Goal: Transaction & Acquisition: Book appointment/travel/reservation

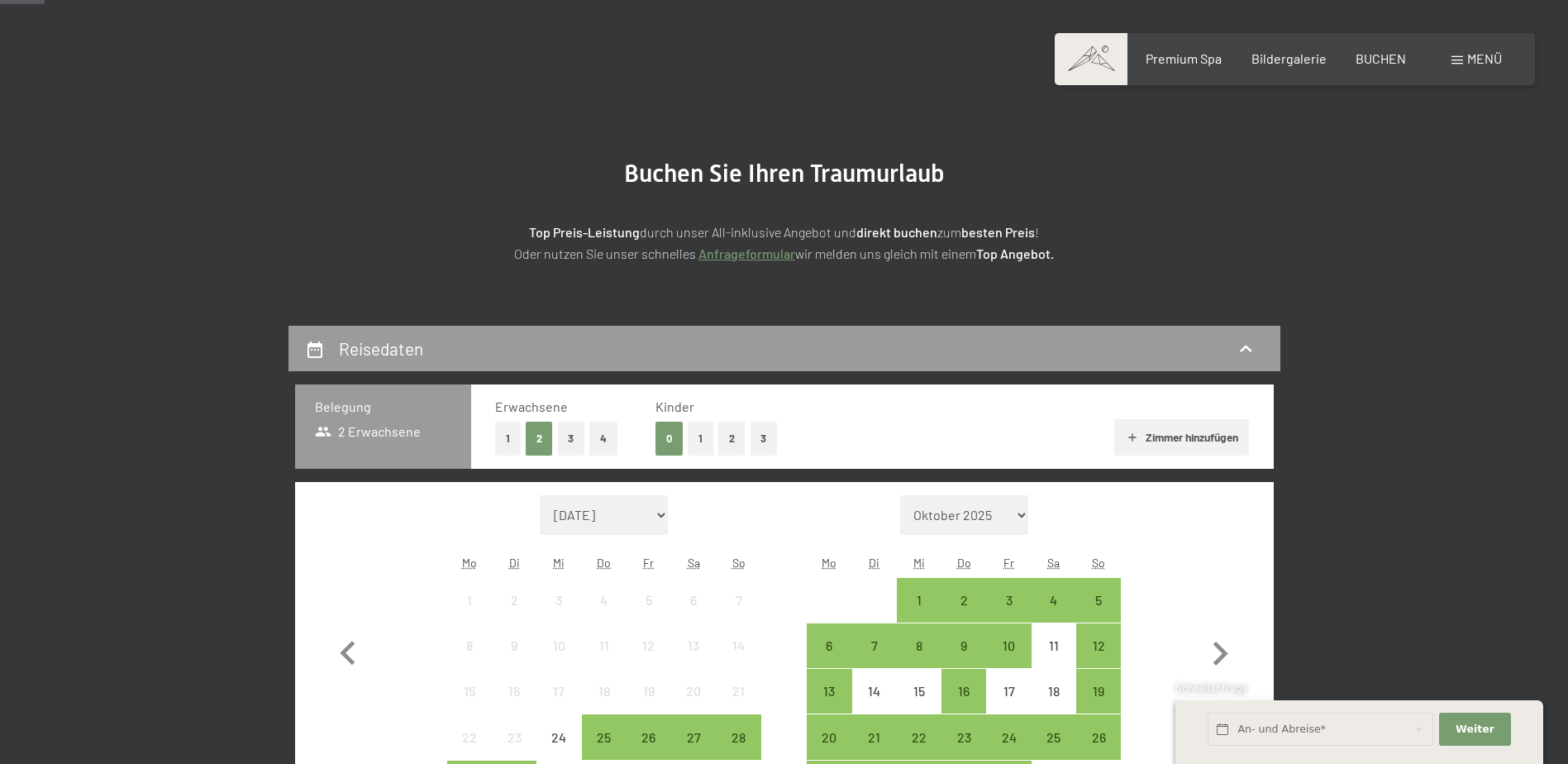
scroll to position [166, 0]
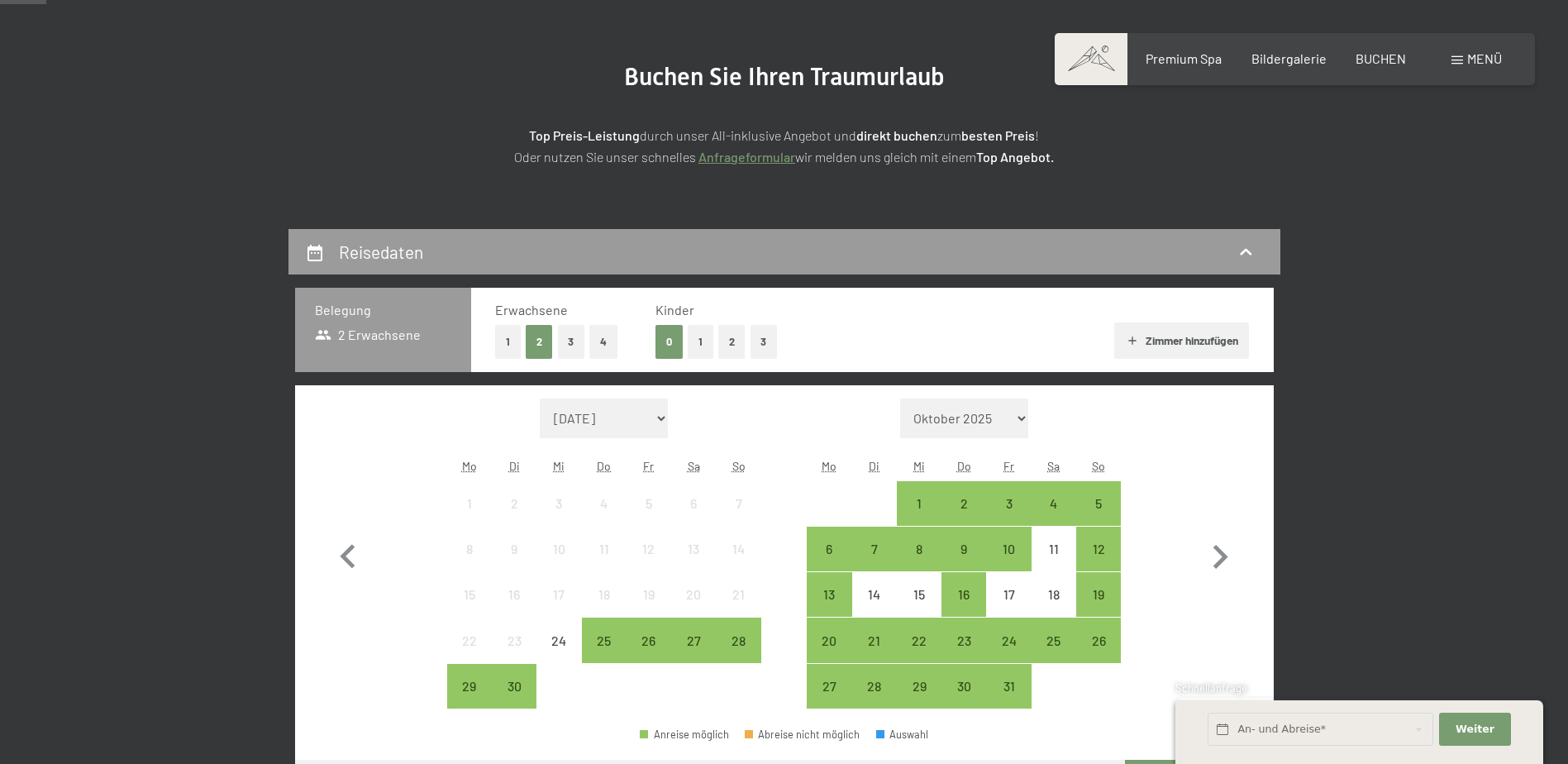
click at [695, 354] on button "1" at bounding box center [700, 341] width 25 height 34
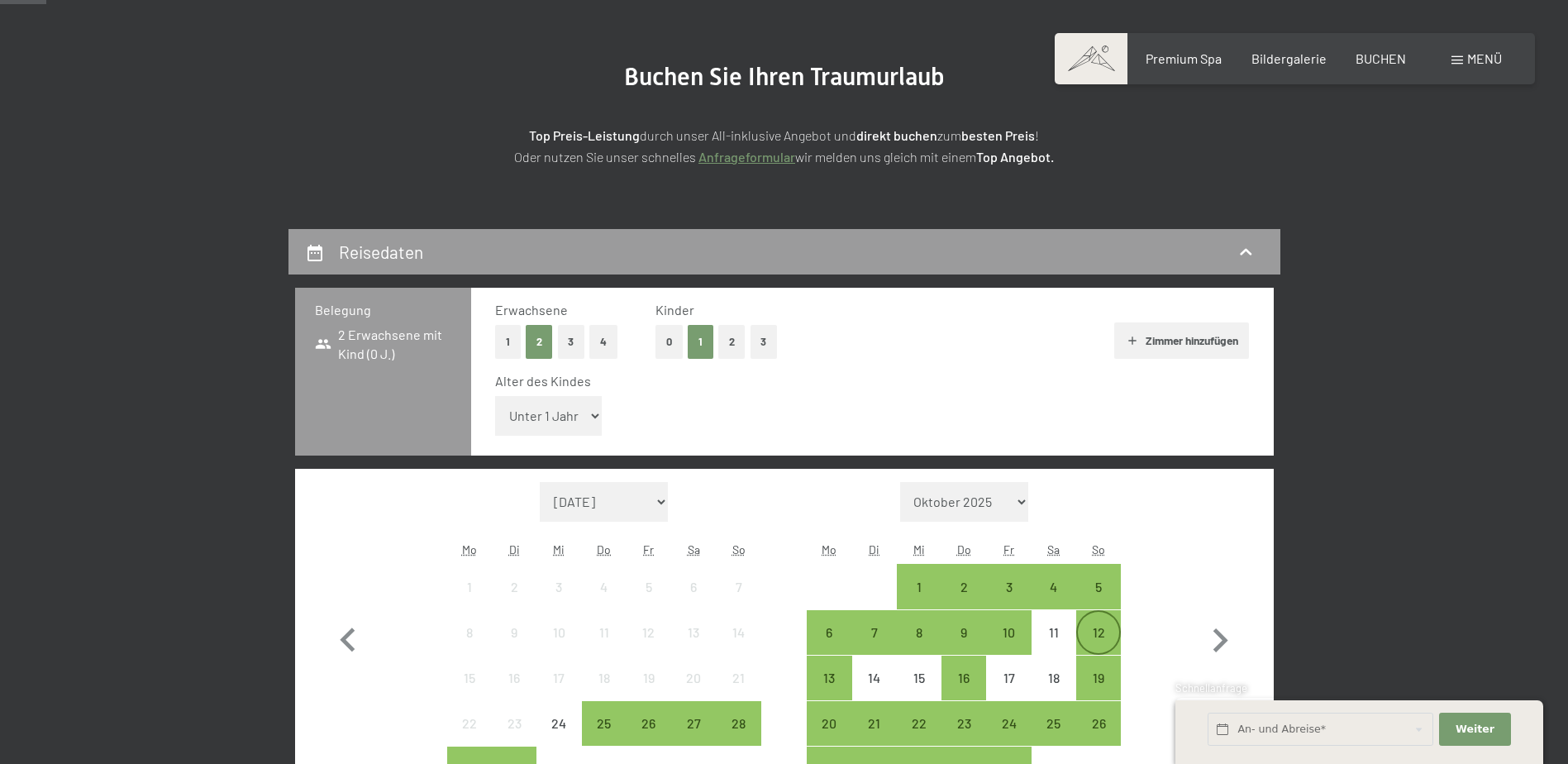
click at [1109, 625] on div "12" at bounding box center [1098, 645] width 41 height 41
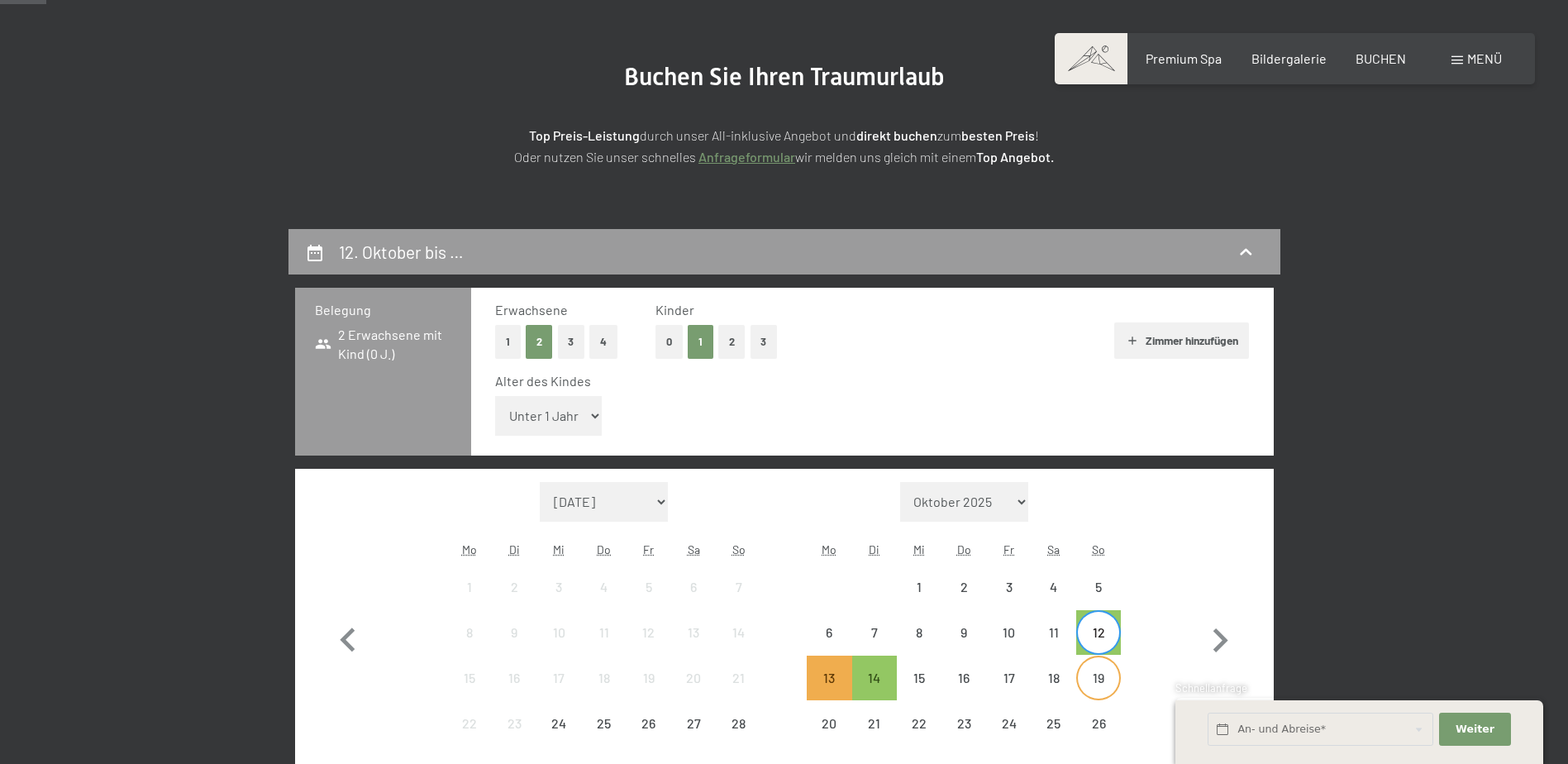
click at [1106, 681] on div "19" at bounding box center [1098, 691] width 41 height 41
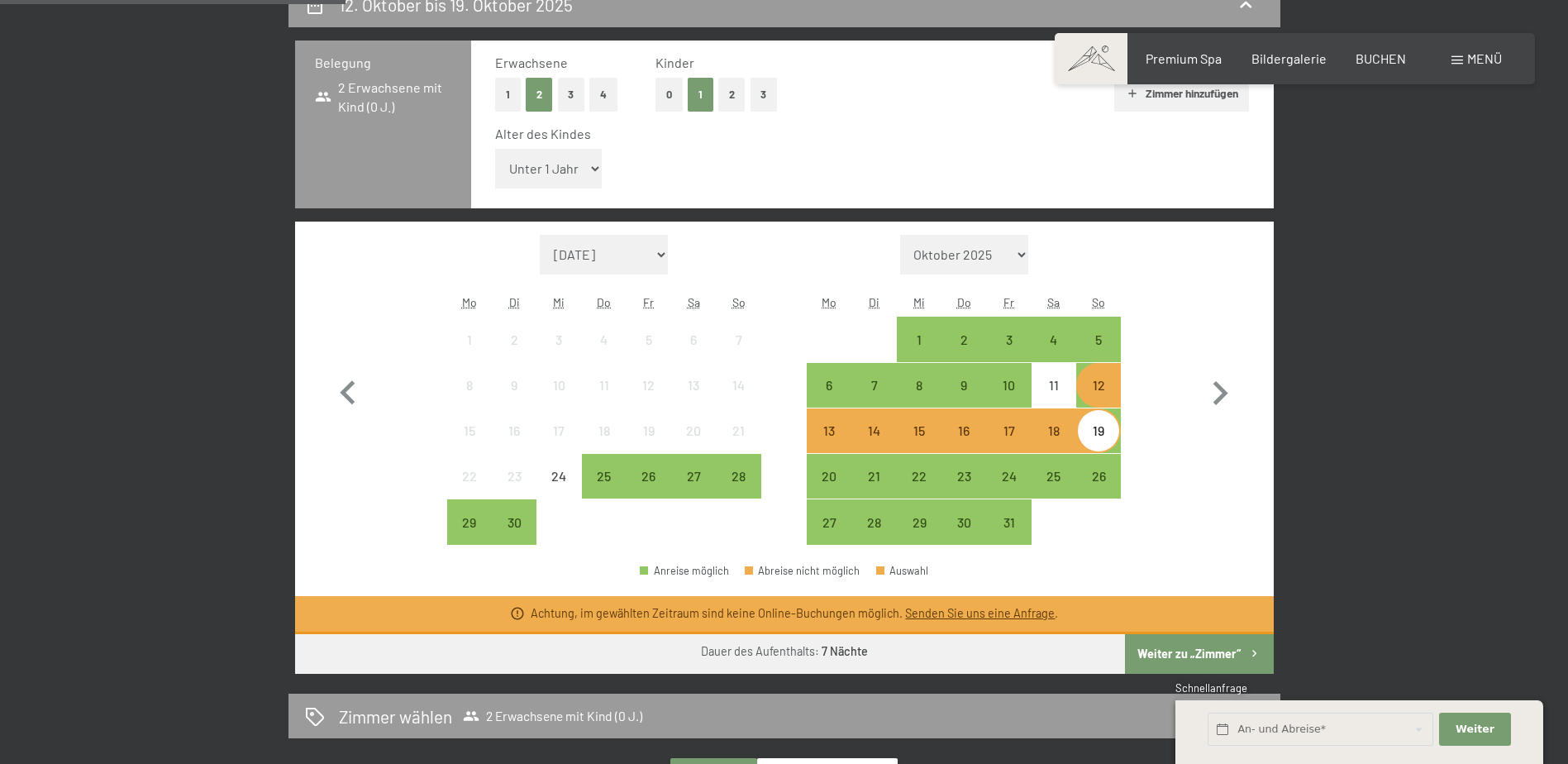
scroll to position [414, 0]
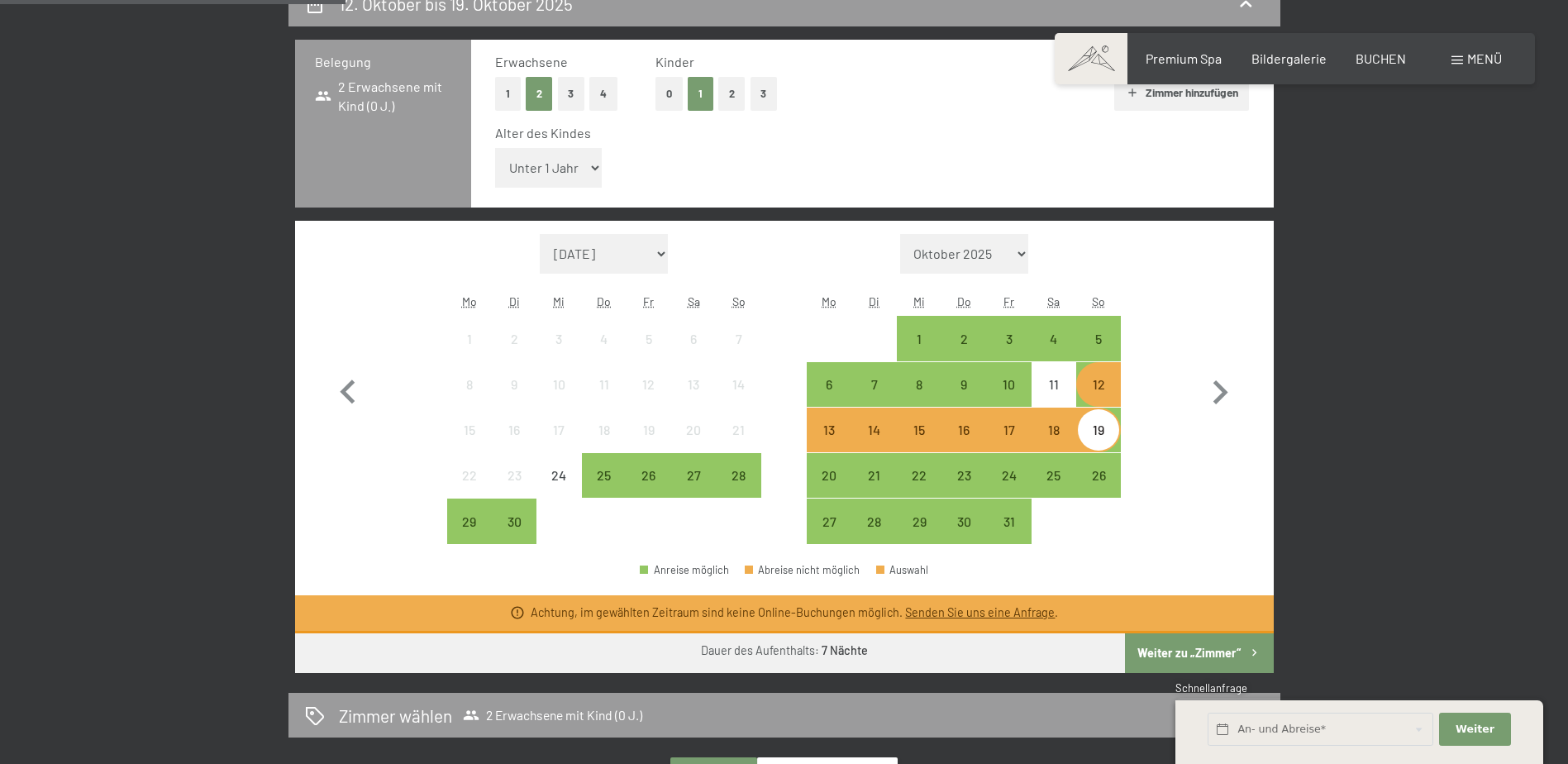
click at [594, 170] on select "Unter 1 Jahr 1 Jahr 2 Jahre 3 Jahre 4 Jahre 5 Jahre 6 Jahre 7 Jahre 8 Jahre 9 J…" at bounding box center [549, 167] width 108 height 40
select select "9"
click at [495, 148] on select "Unter 1 Jahr 1 Jahr 2 Jahre 3 Jahre 4 Jahre 5 Jahre 6 Jahre 7 Jahre 8 Jahre 9 J…" at bounding box center [549, 167] width 108 height 40
click at [1101, 338] on div "5" at bounding box center [1098, 352] width 41 height 41
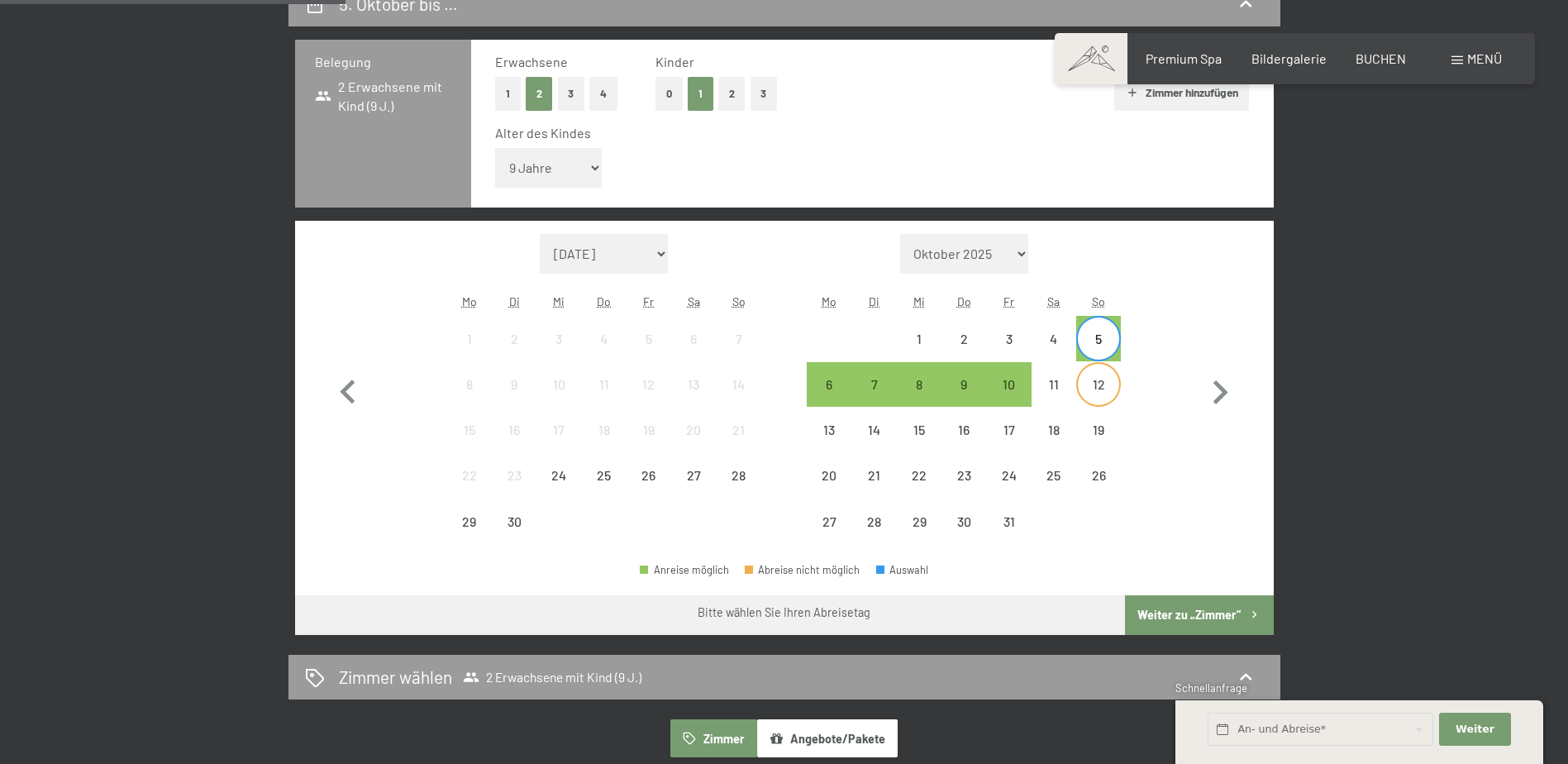
click at [1079, 393] on div "12" at bounding box center [1098, 398] width 41 height 41
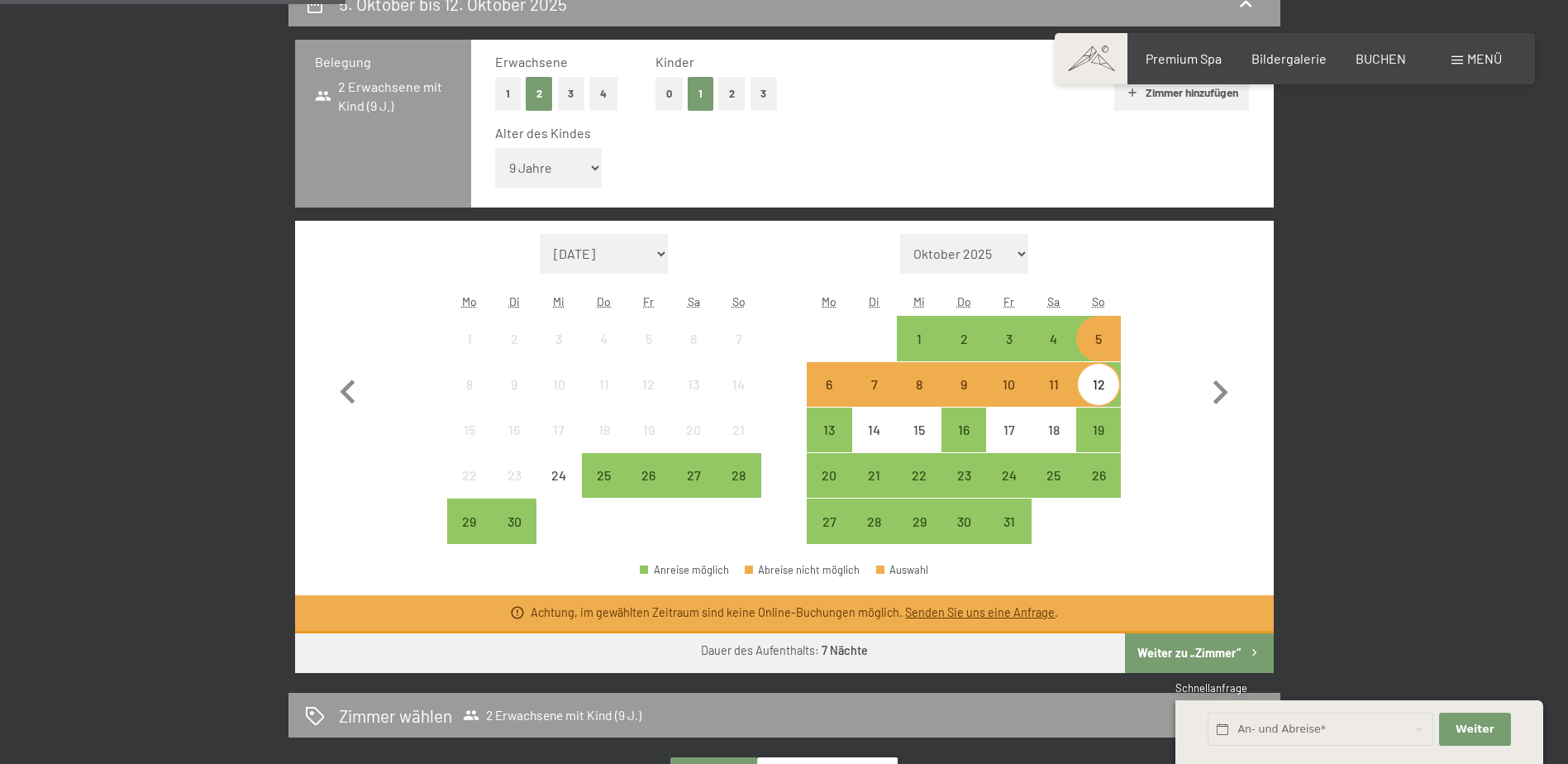
click at [1108, 384] on div "12" at bounding box center [1098, 398] width 41 height 41
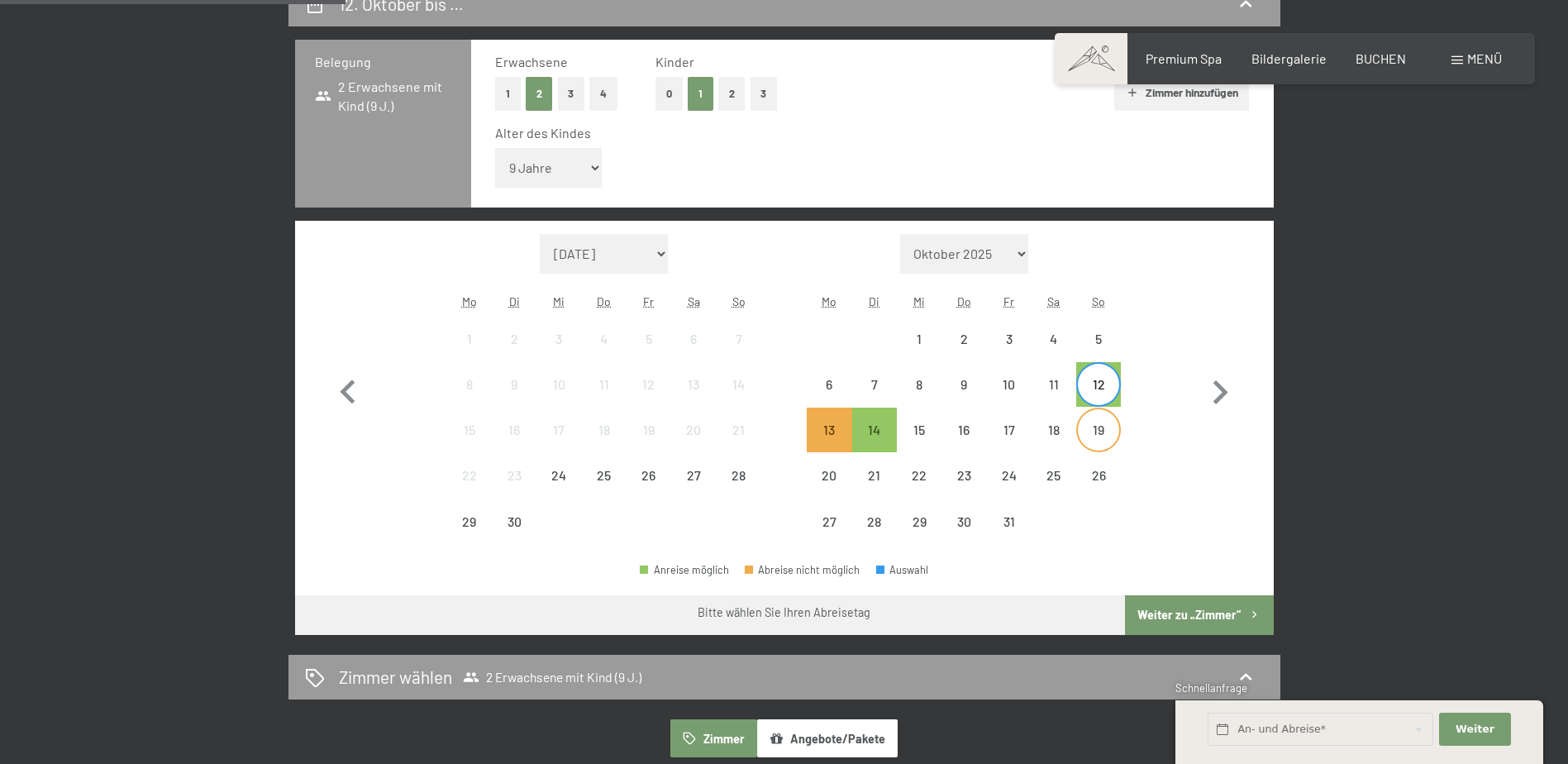
click at [1099, 435] on div "19" at bounding box center [1098, 443] width 41 height 41
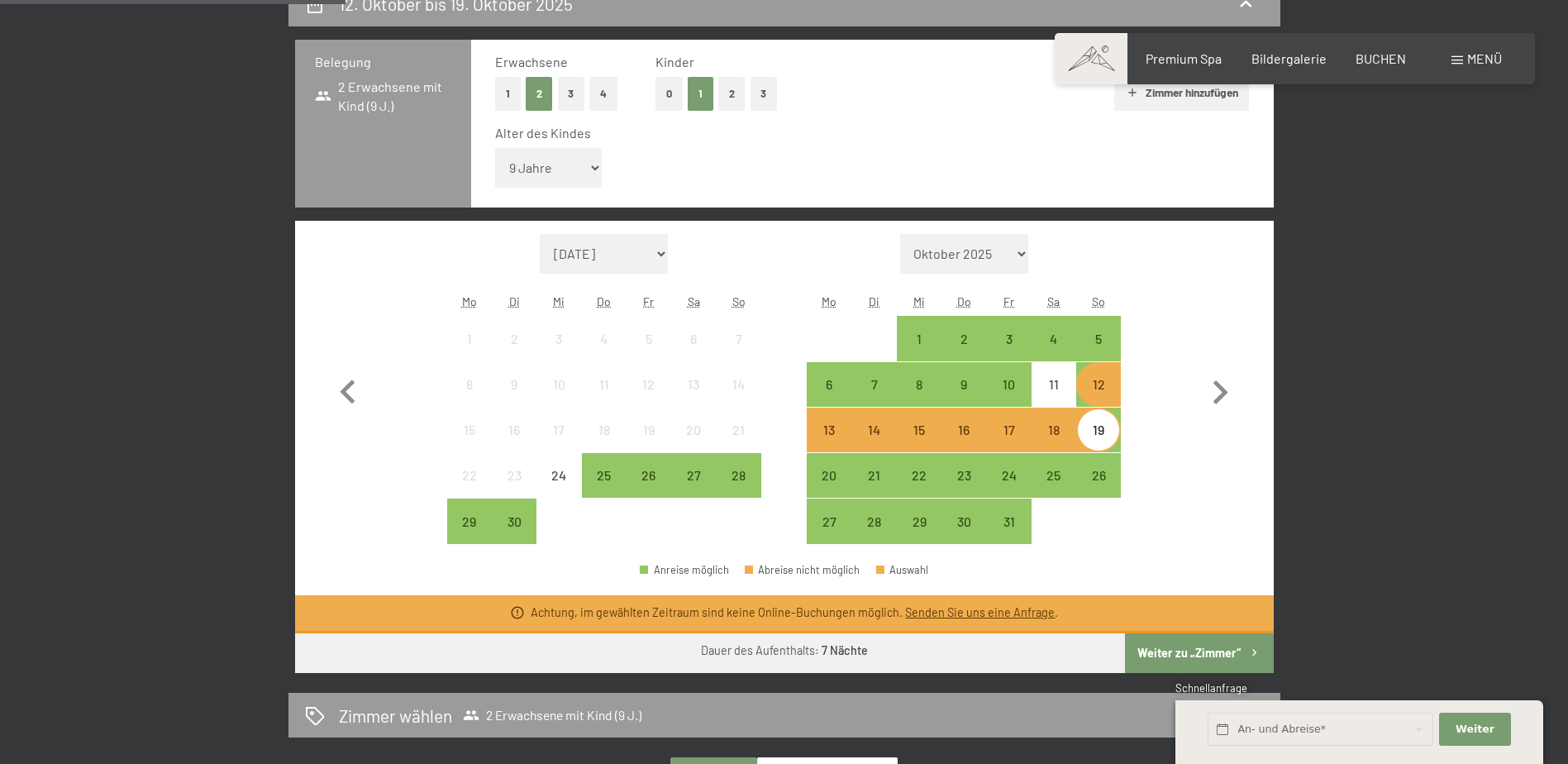
click at [1099, 433] on div "19" at bounding box center [1098, 443] width 41 height 41
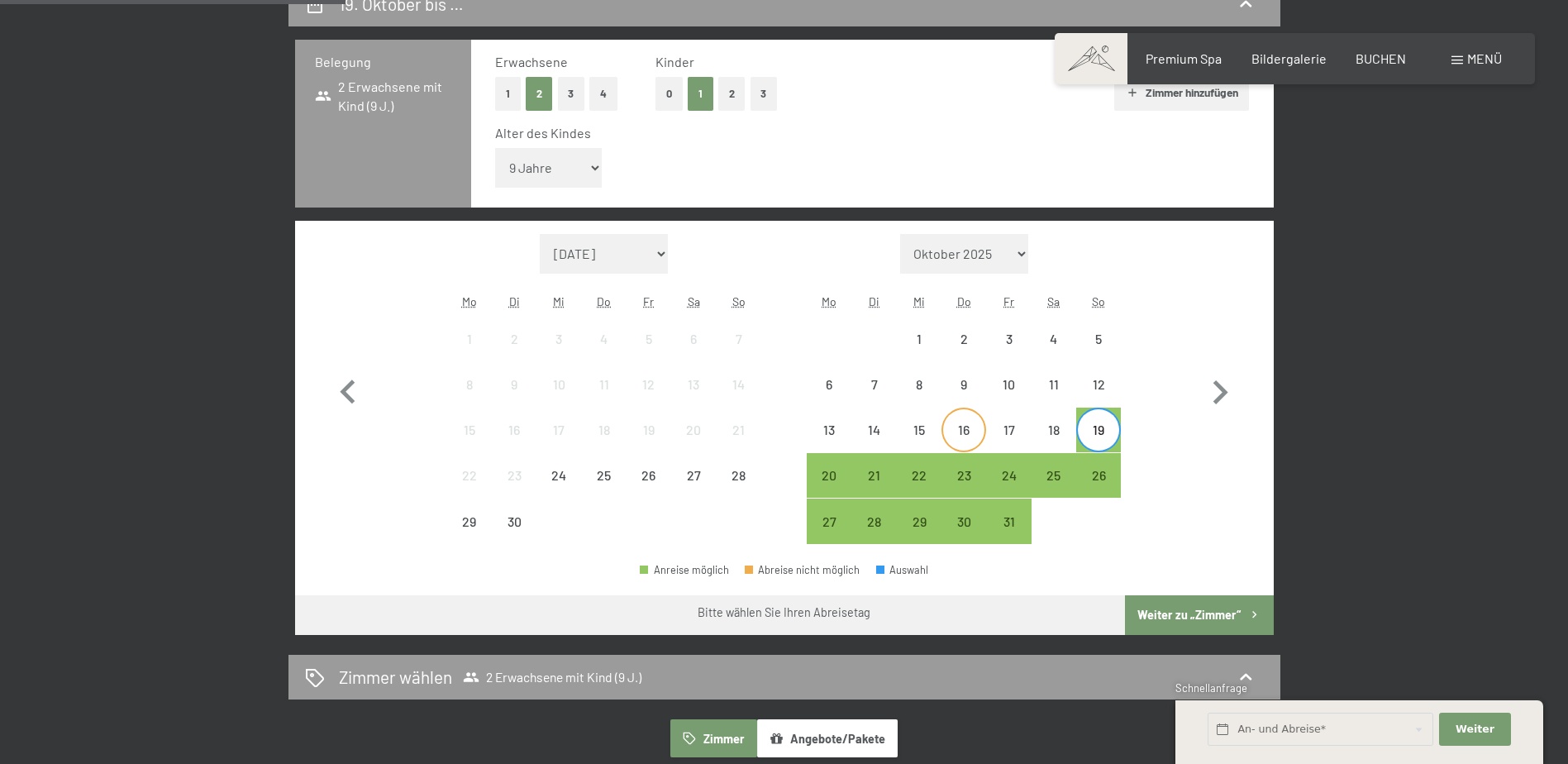
click at [969, 424] on div "16" at bounding box center [964, 443] width 41 height 41
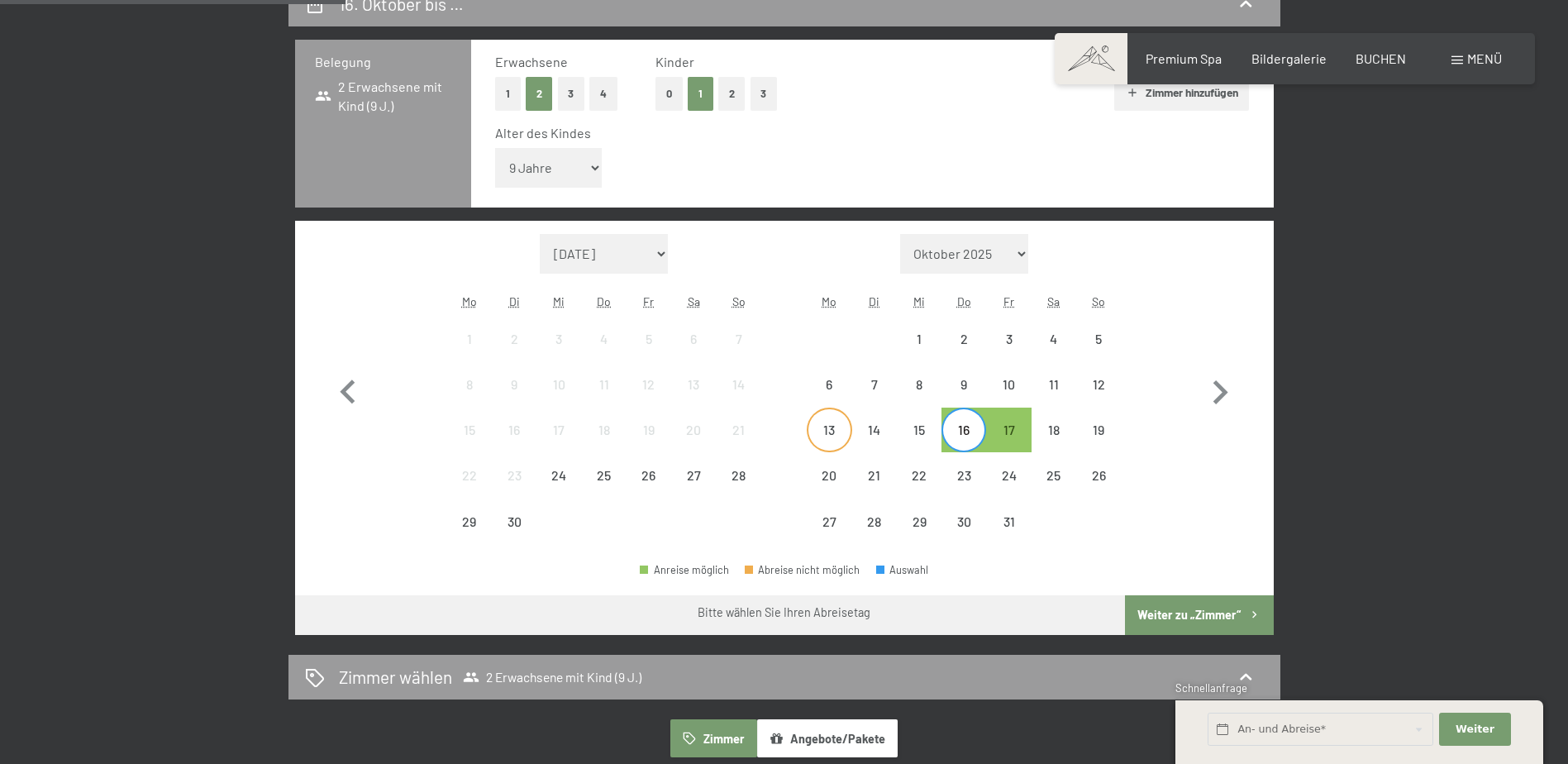
click at [837, 427] on div "13" at bounding box center [829, 443] width 41 height 41
click at [1101, 432] on div "19" at bounding box center [1098, 443] width 41 height 41
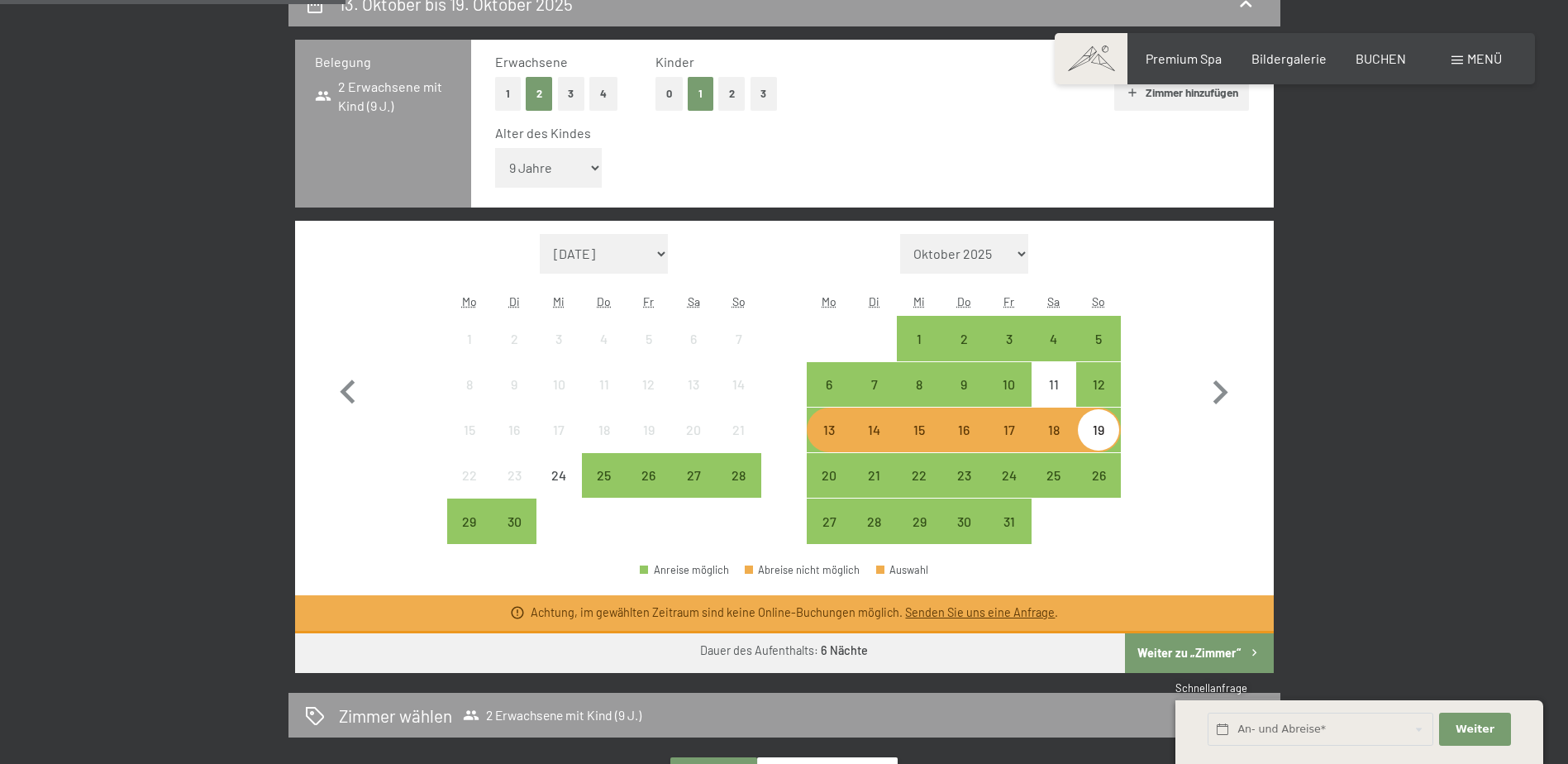
click at [1105, 437] on div "19" at bounding box center [1098, 443] width 41 height 41
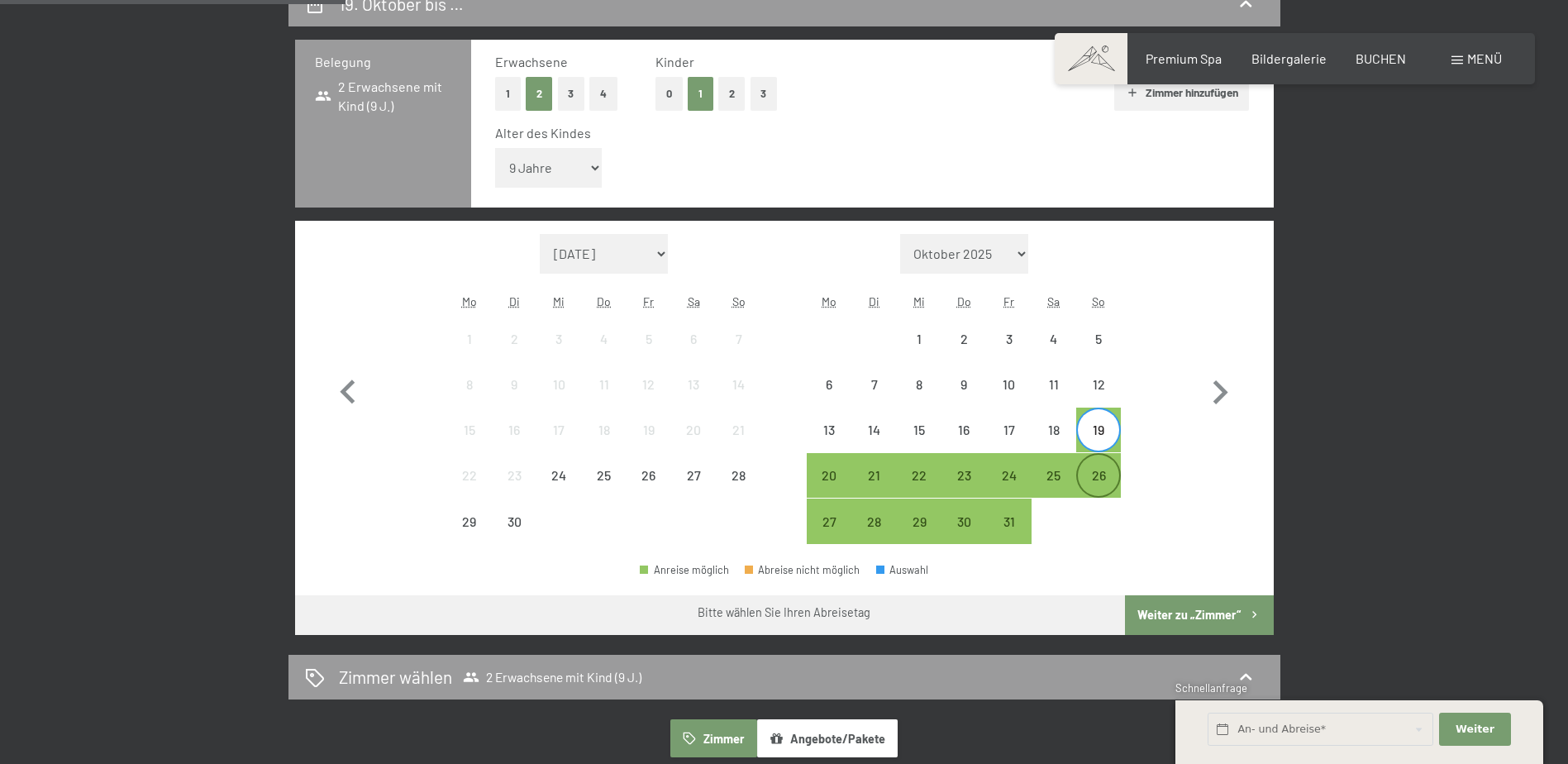
click at [1106, 472] on div "26" at bounding box center [1098, 489] width 41 height 41
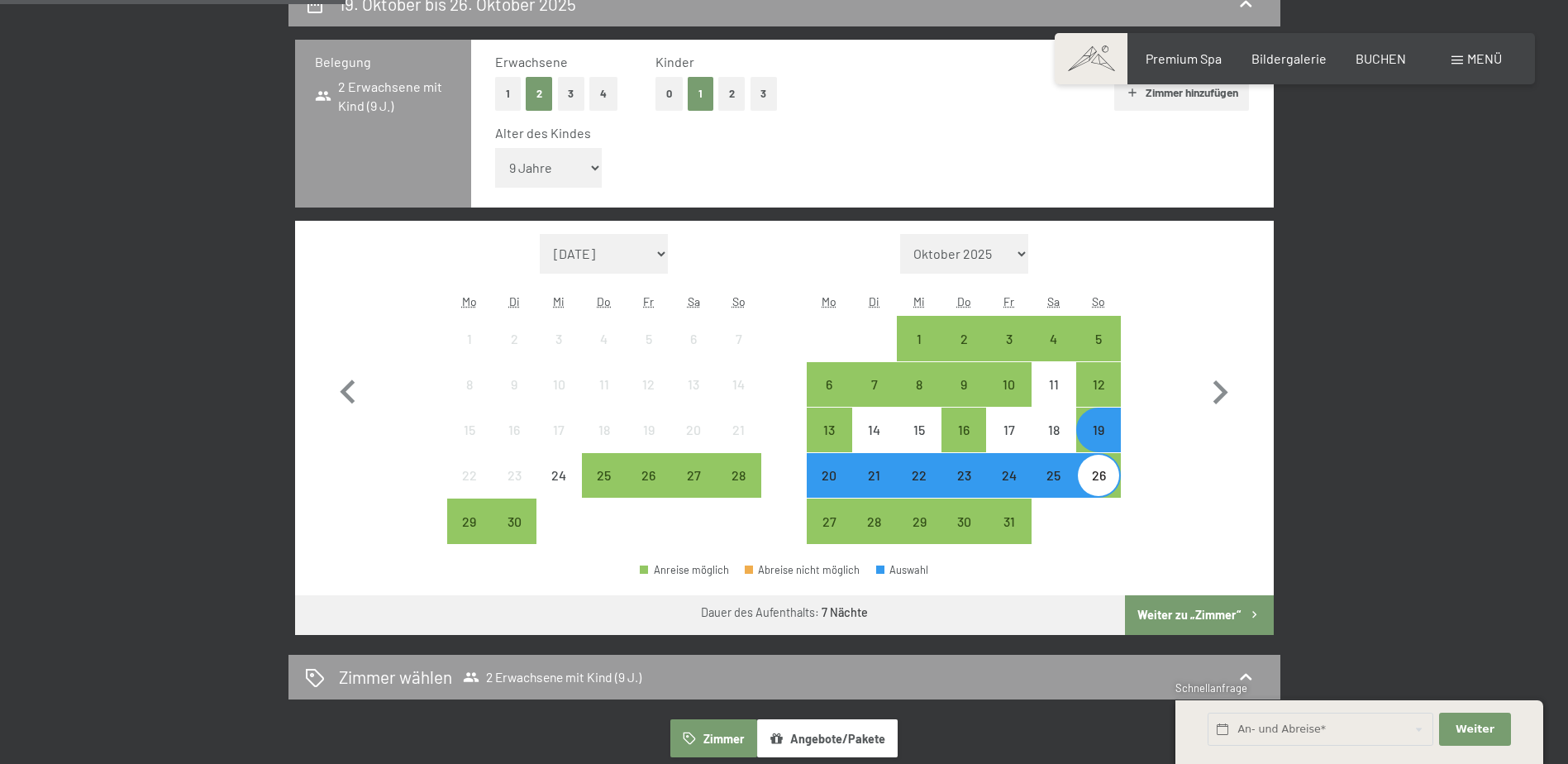
click at [1184, 621] on button "Weiter zu „Zimmer“" at bounding box center [1199, 614] width 148 height 40
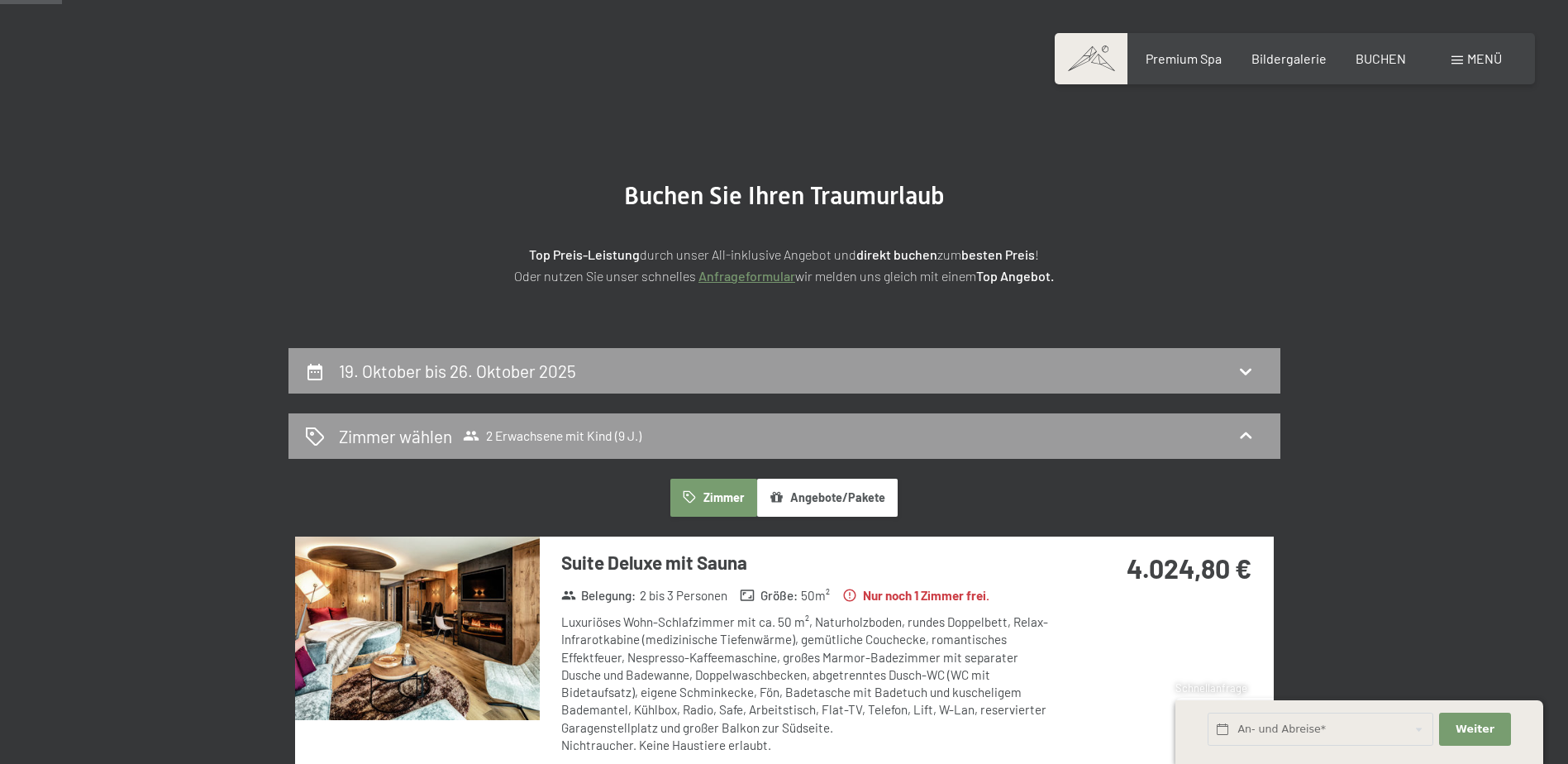
scroll to position [0, 0]
